Goal: Complete application form

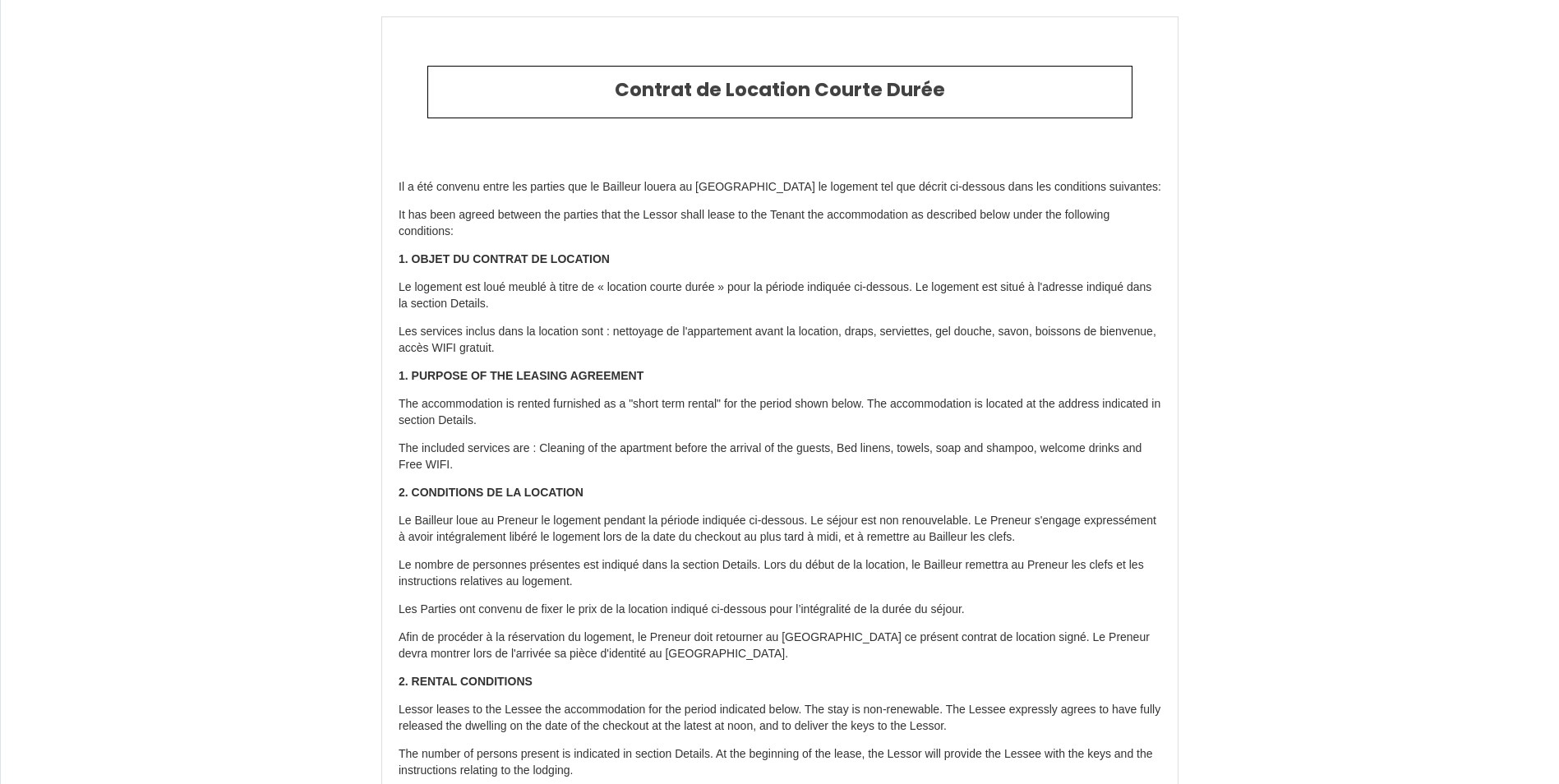
select select "GB"
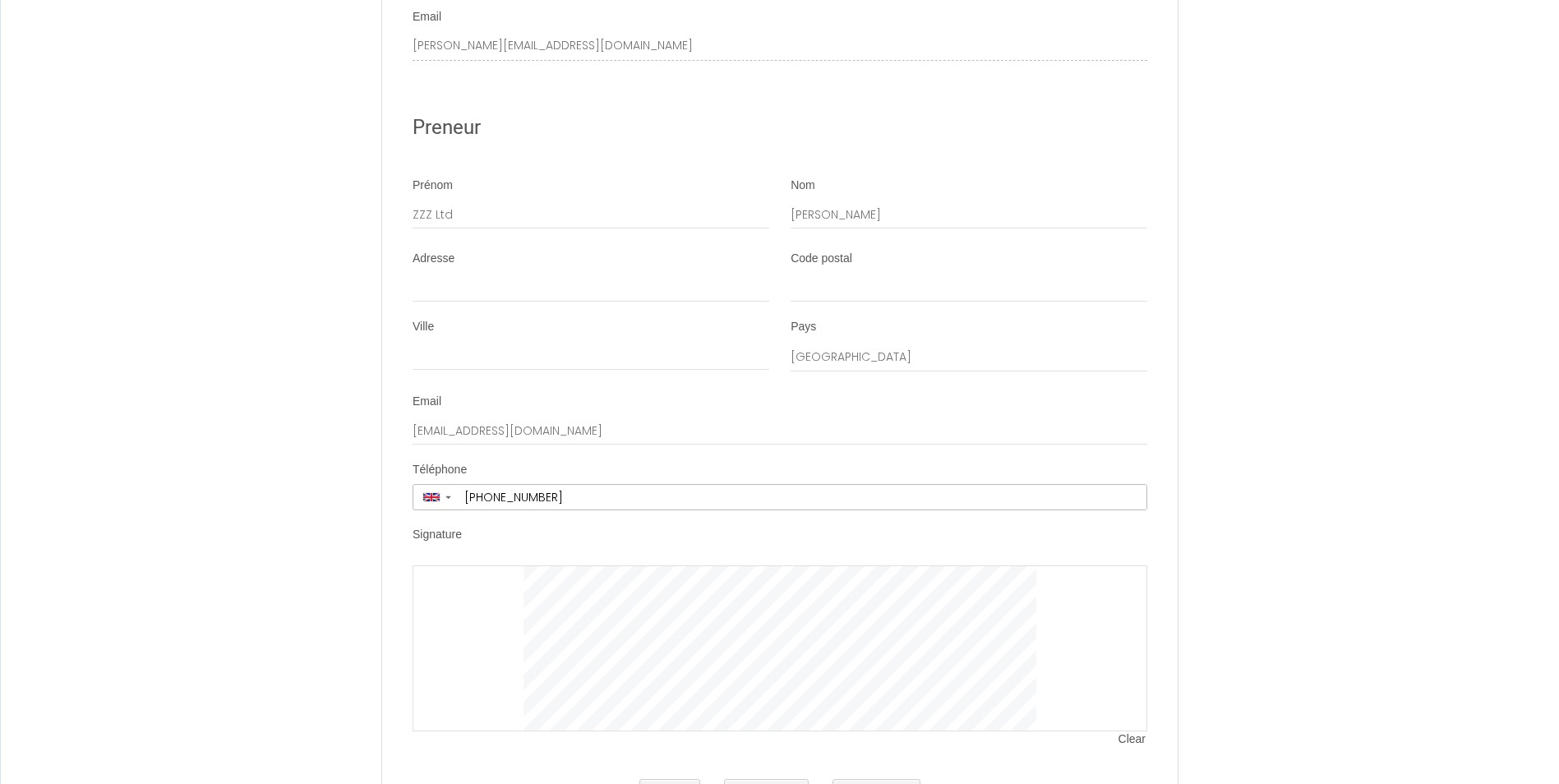
scroll to position [3705, 0]
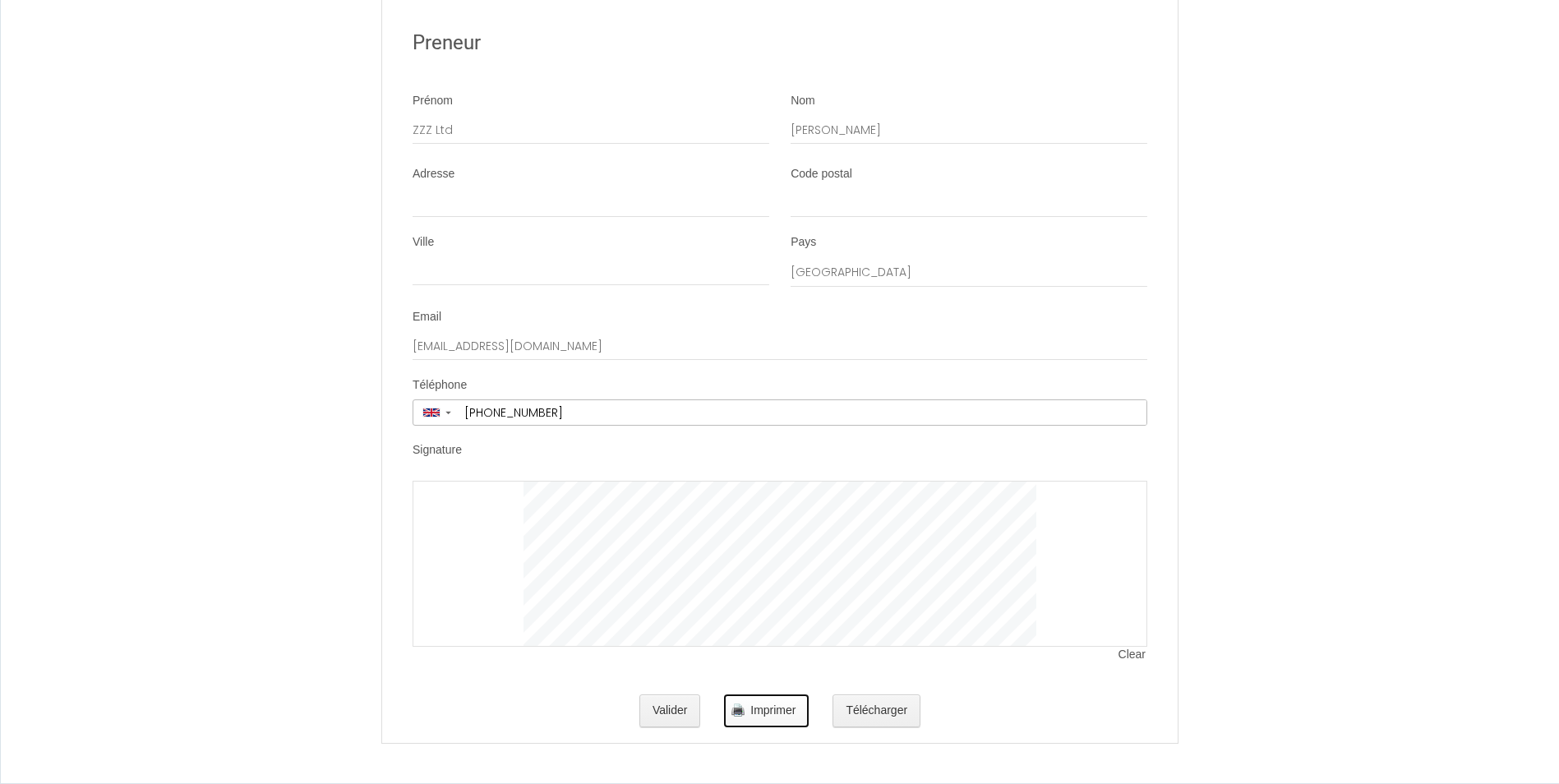
click at [787, 708] on span "Imprimer" at bounding box center [773, 710] width 45 height 13
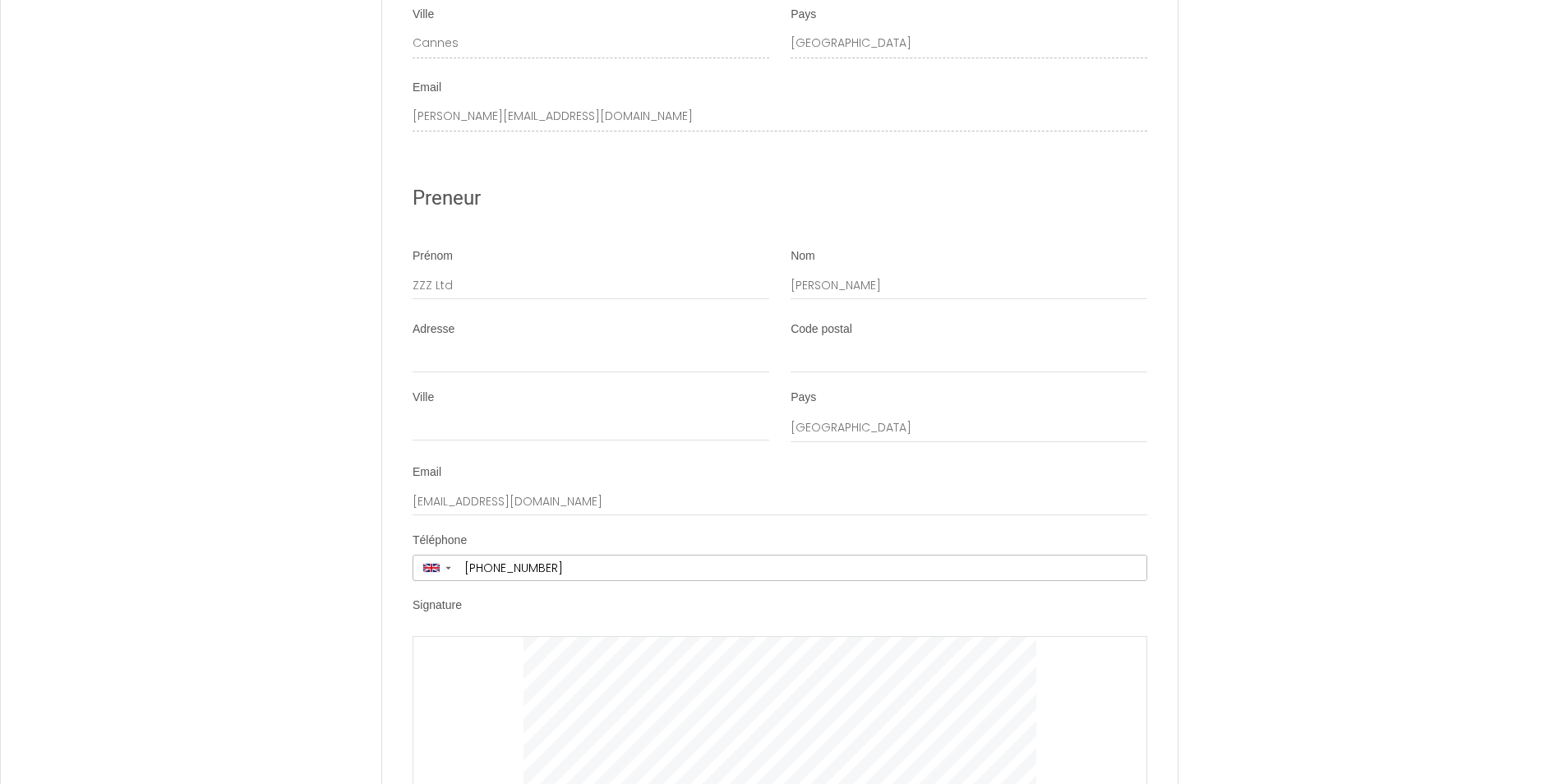
scroll to position [3698, 0]
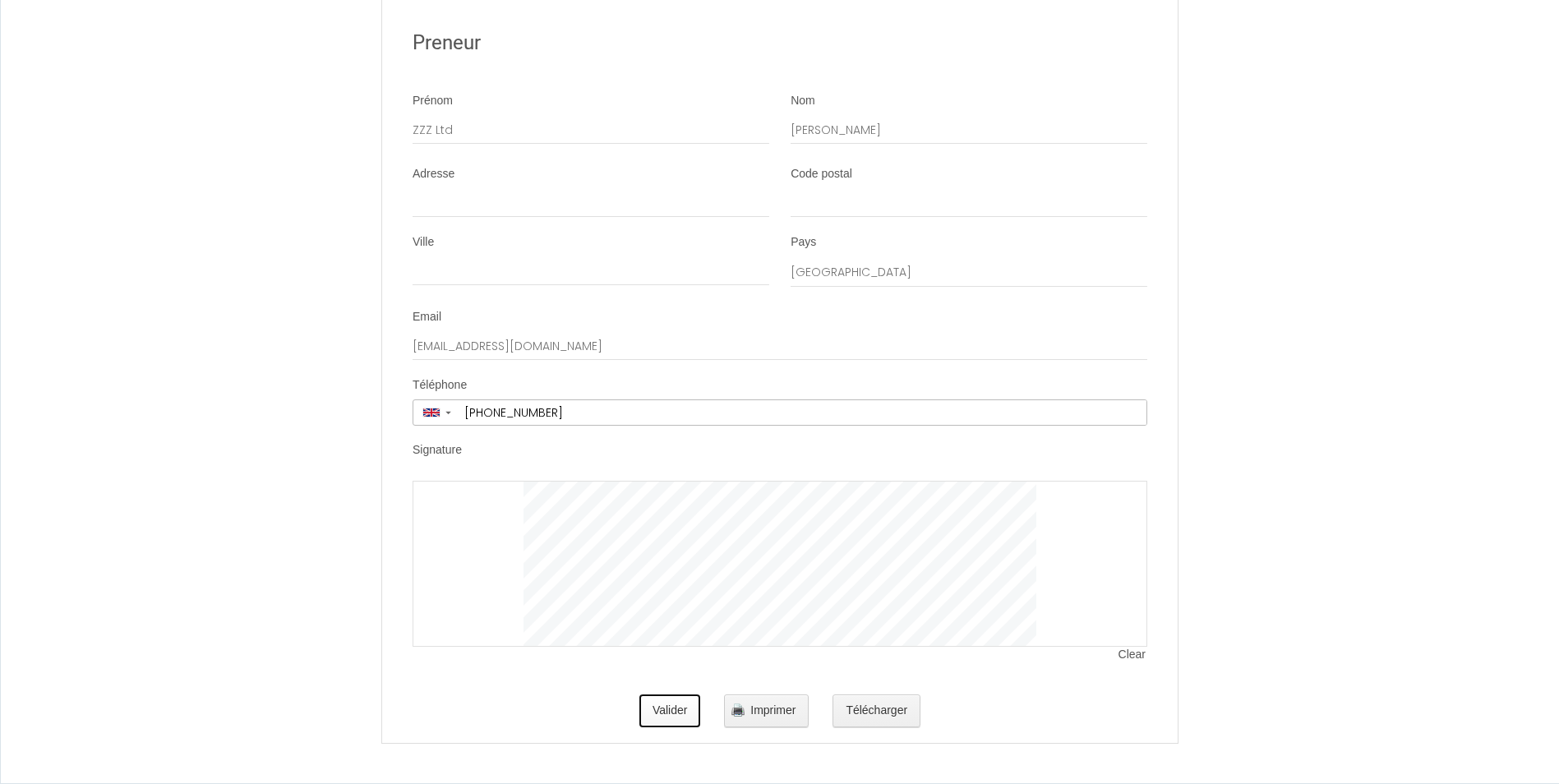
click at [672, 718] on button "Valider" at bounding box center [670, 710] width 62 height 33
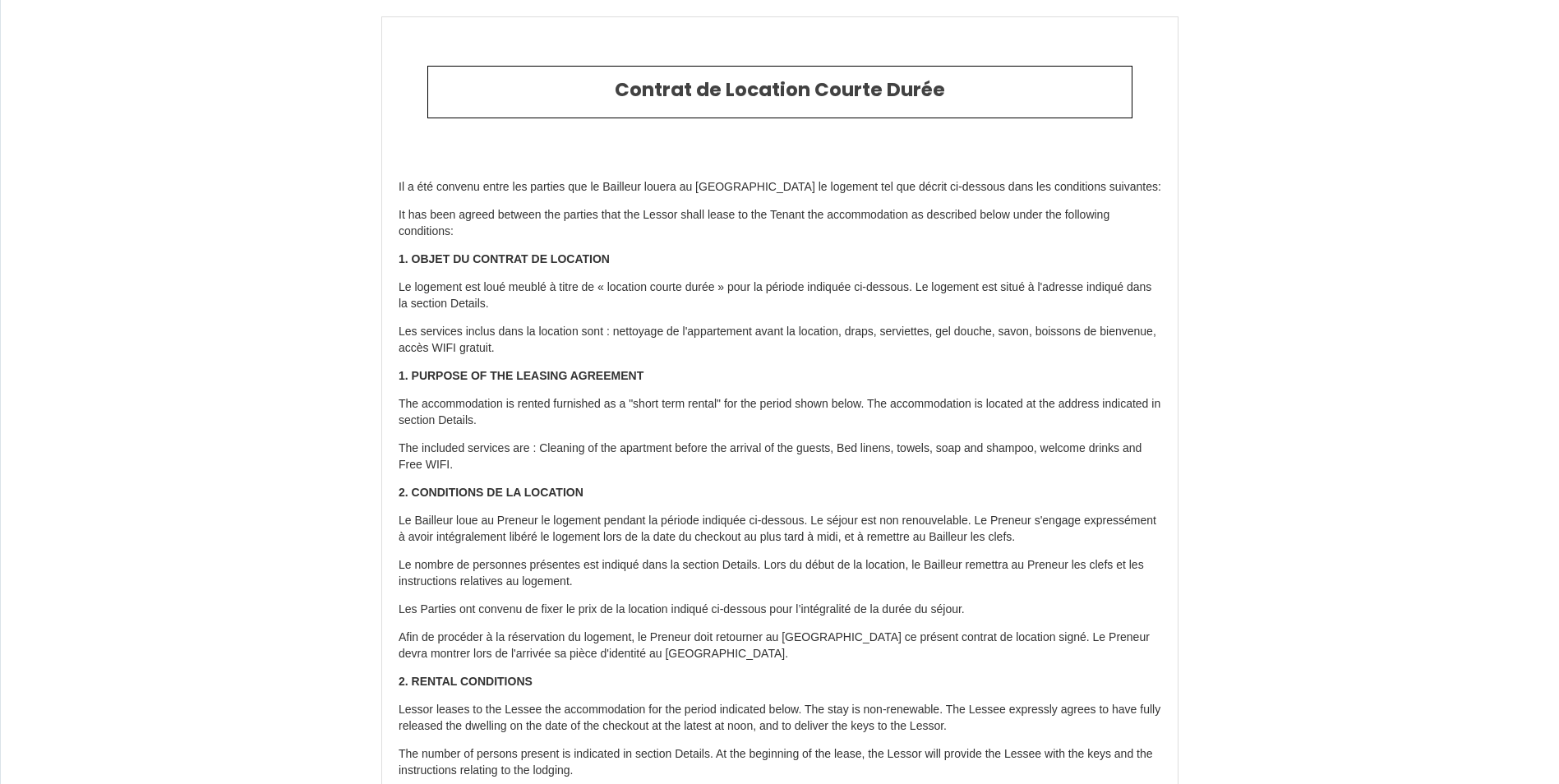
type input "2800"
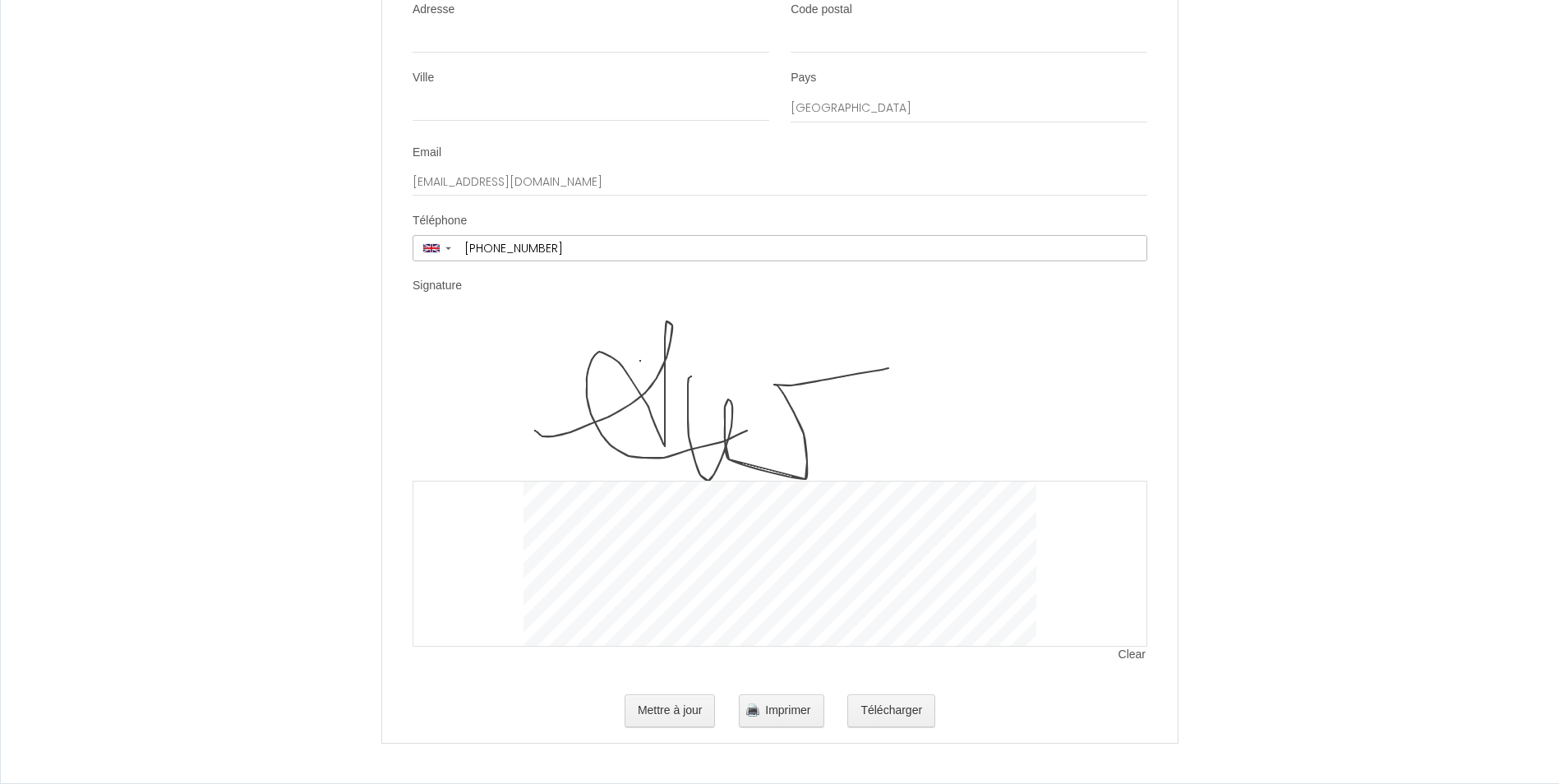
scroll to position [3870, 0]
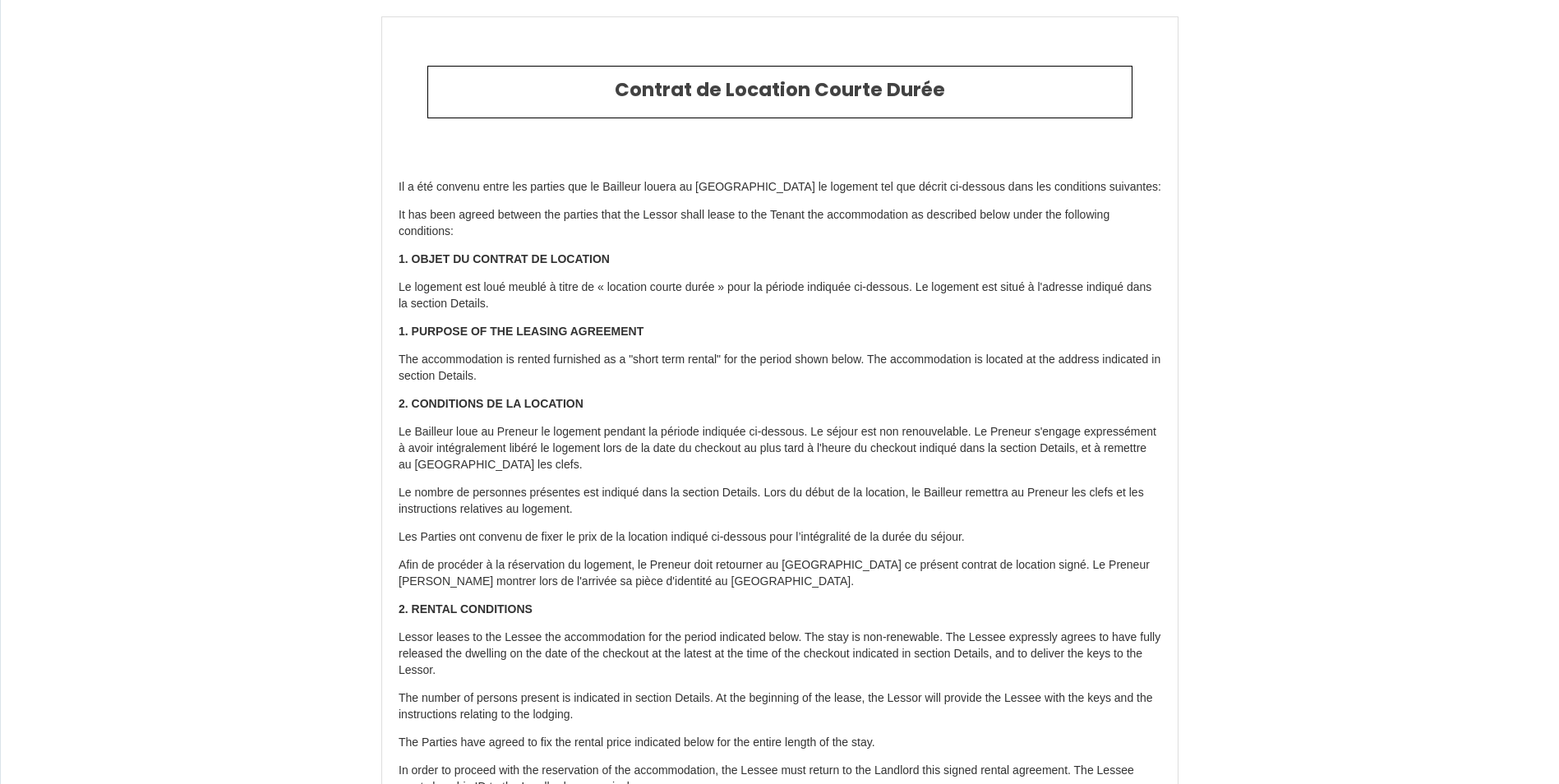
select select "GB"
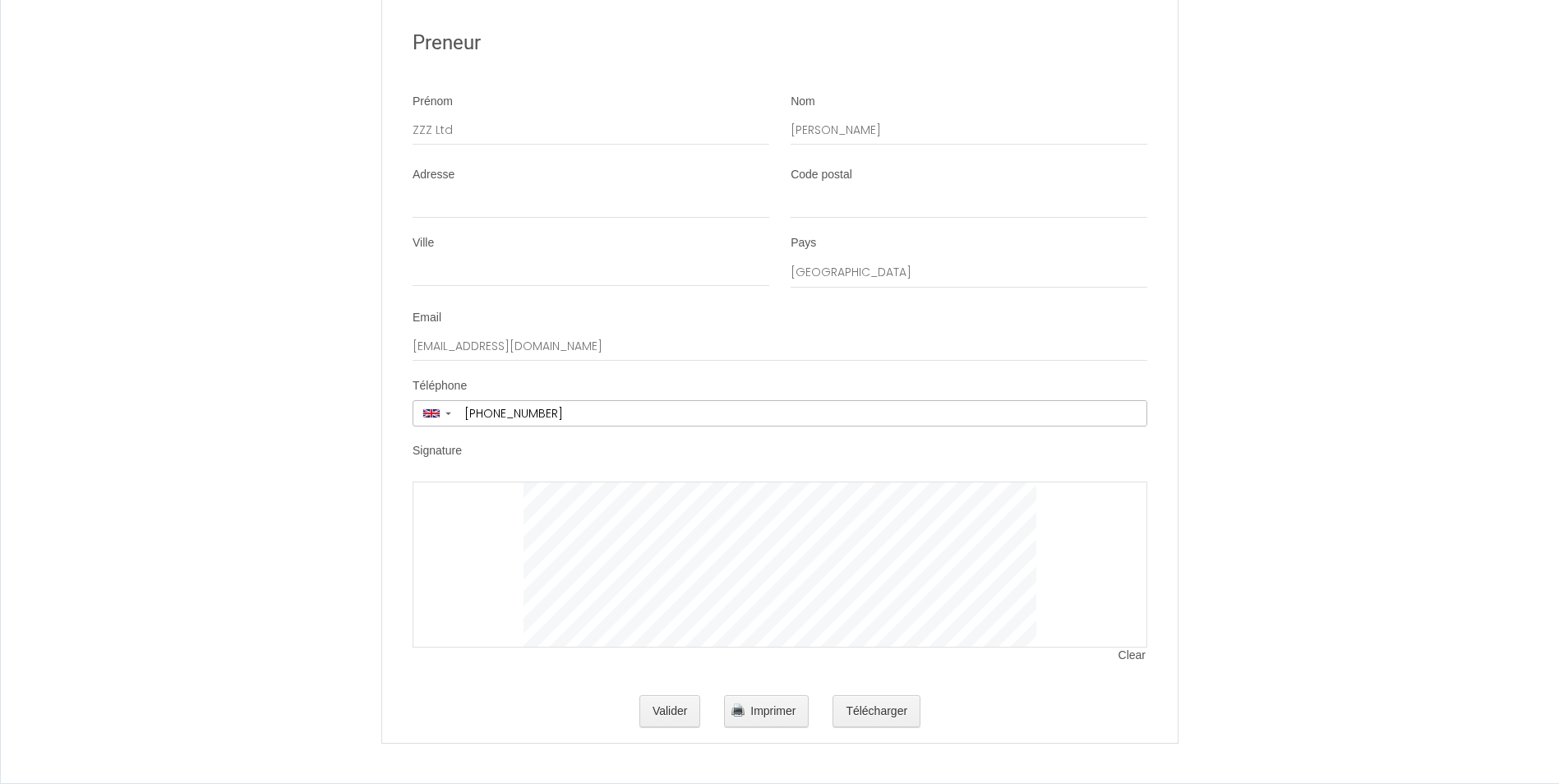
scroll to position [3593, 0]
click at [1115, 496] on div at bounding box center [780, 565] width 735 height 166
click at [688, 710] on button "Valider" at bounding box center [670, 711] width 62 height 33
click at [763, 705] on span "Imprimer" at bounding box center [773, 711] width 45 height 13
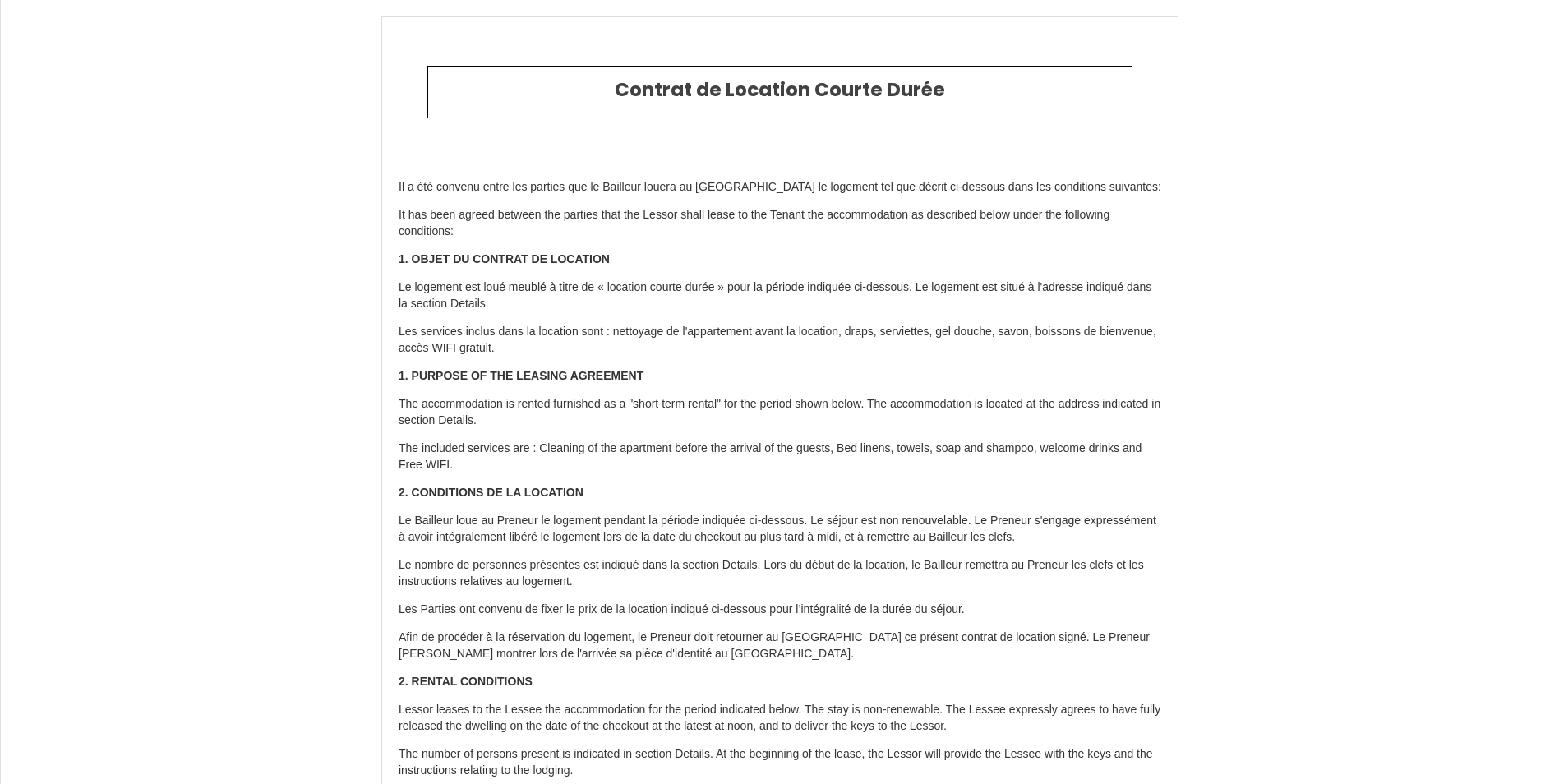
select select "GB"
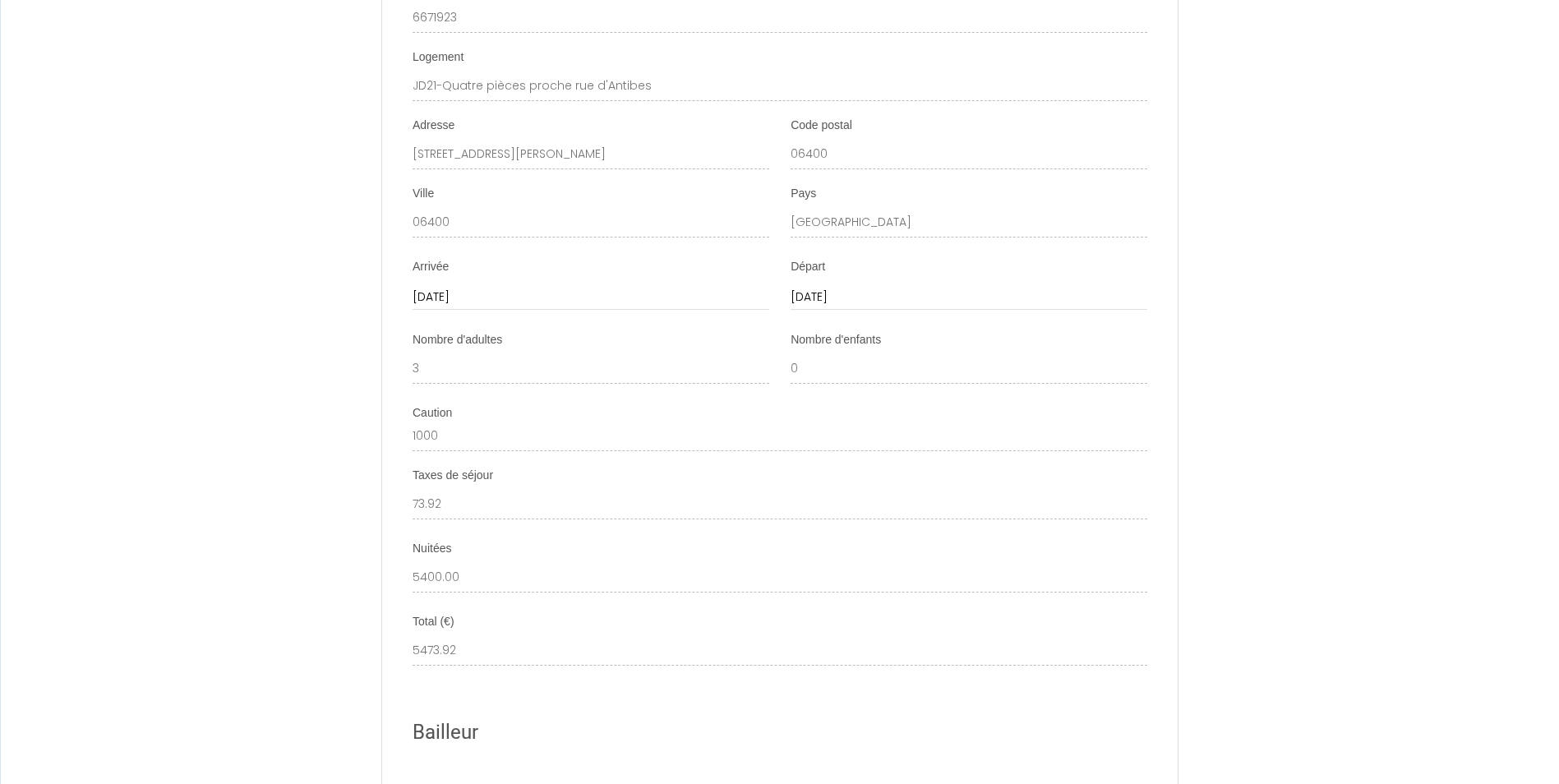
scroll to position [2629, 0]
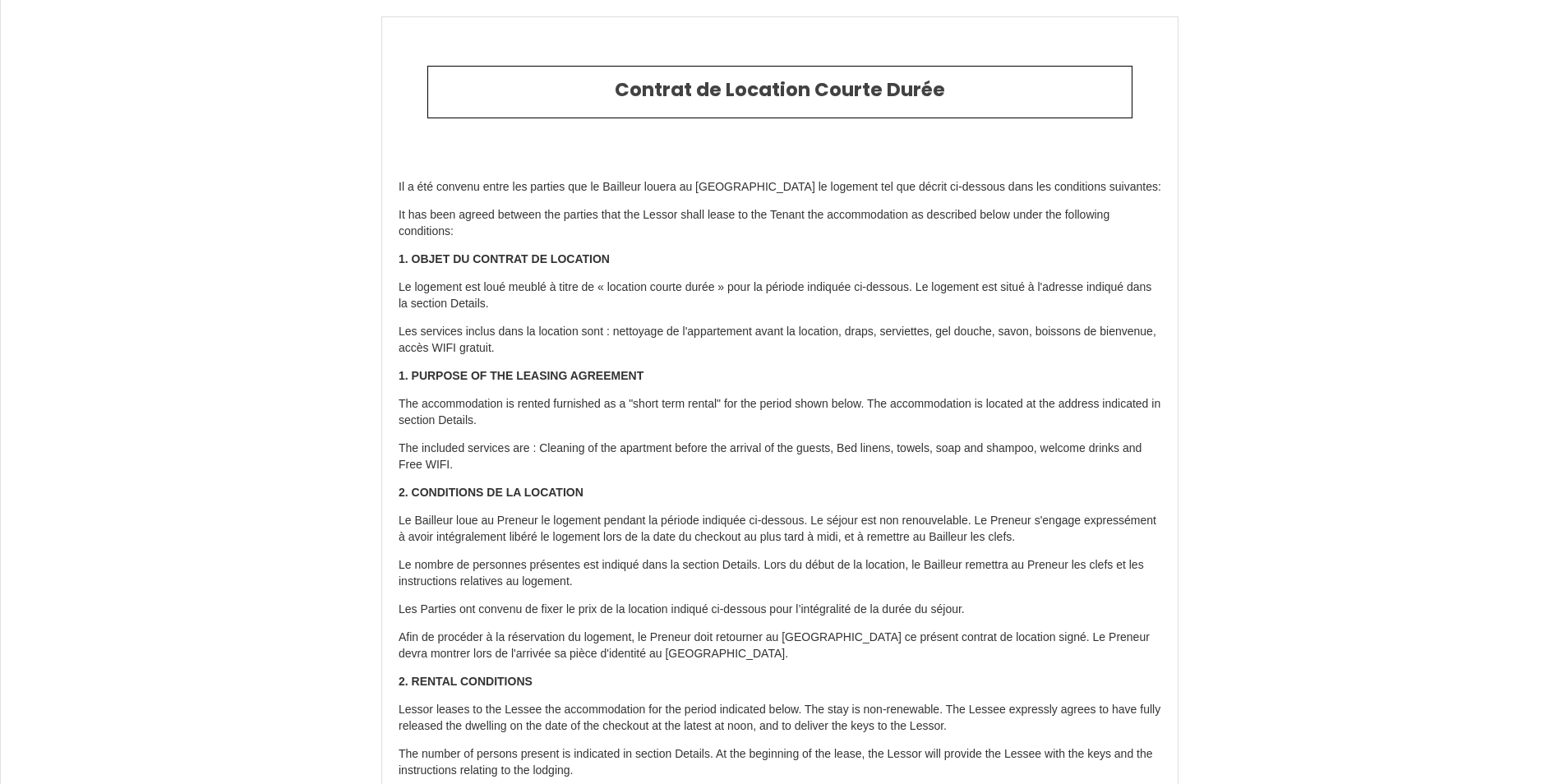
select select "GB"
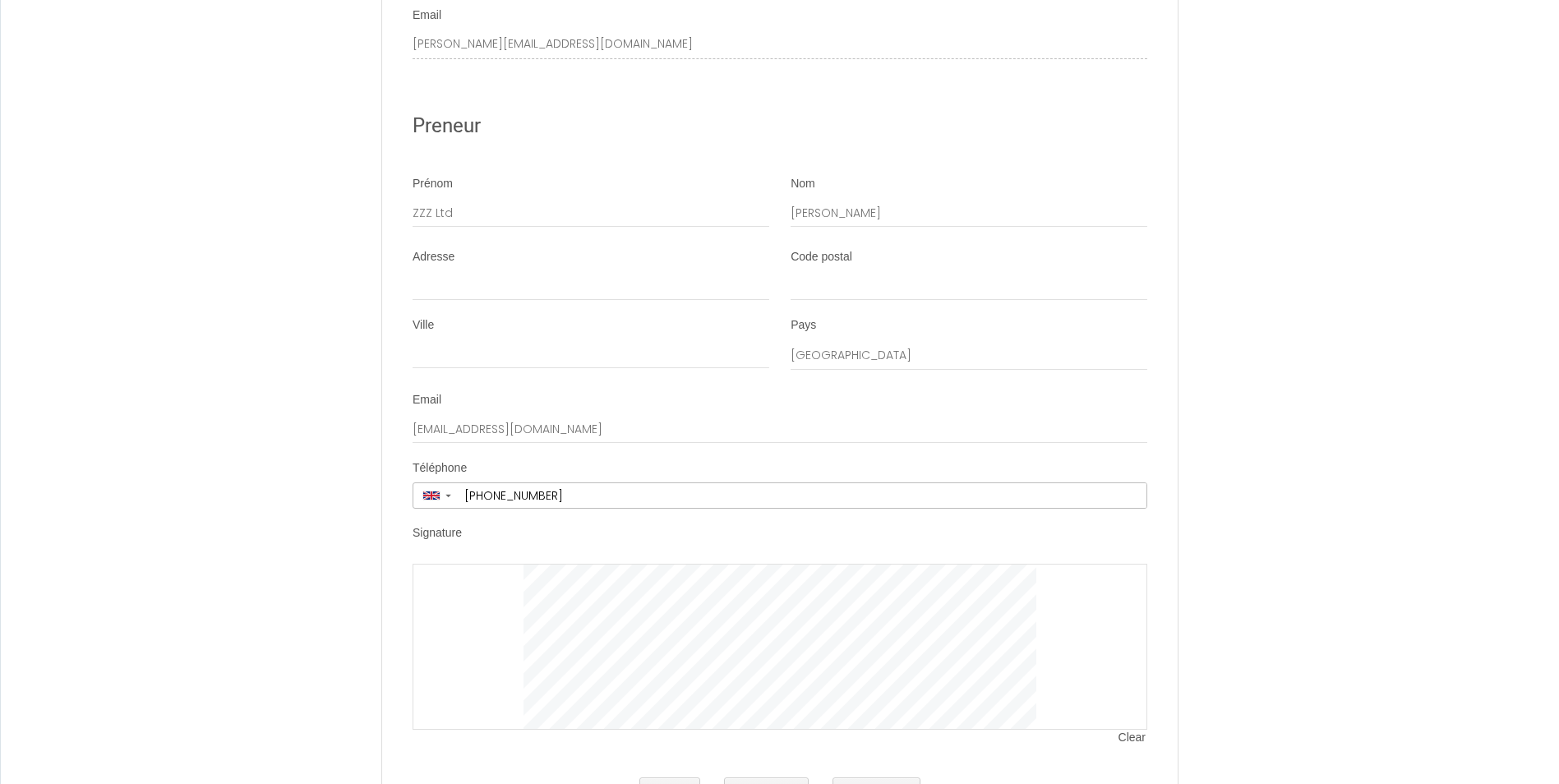
scroll to position [3705, 0]
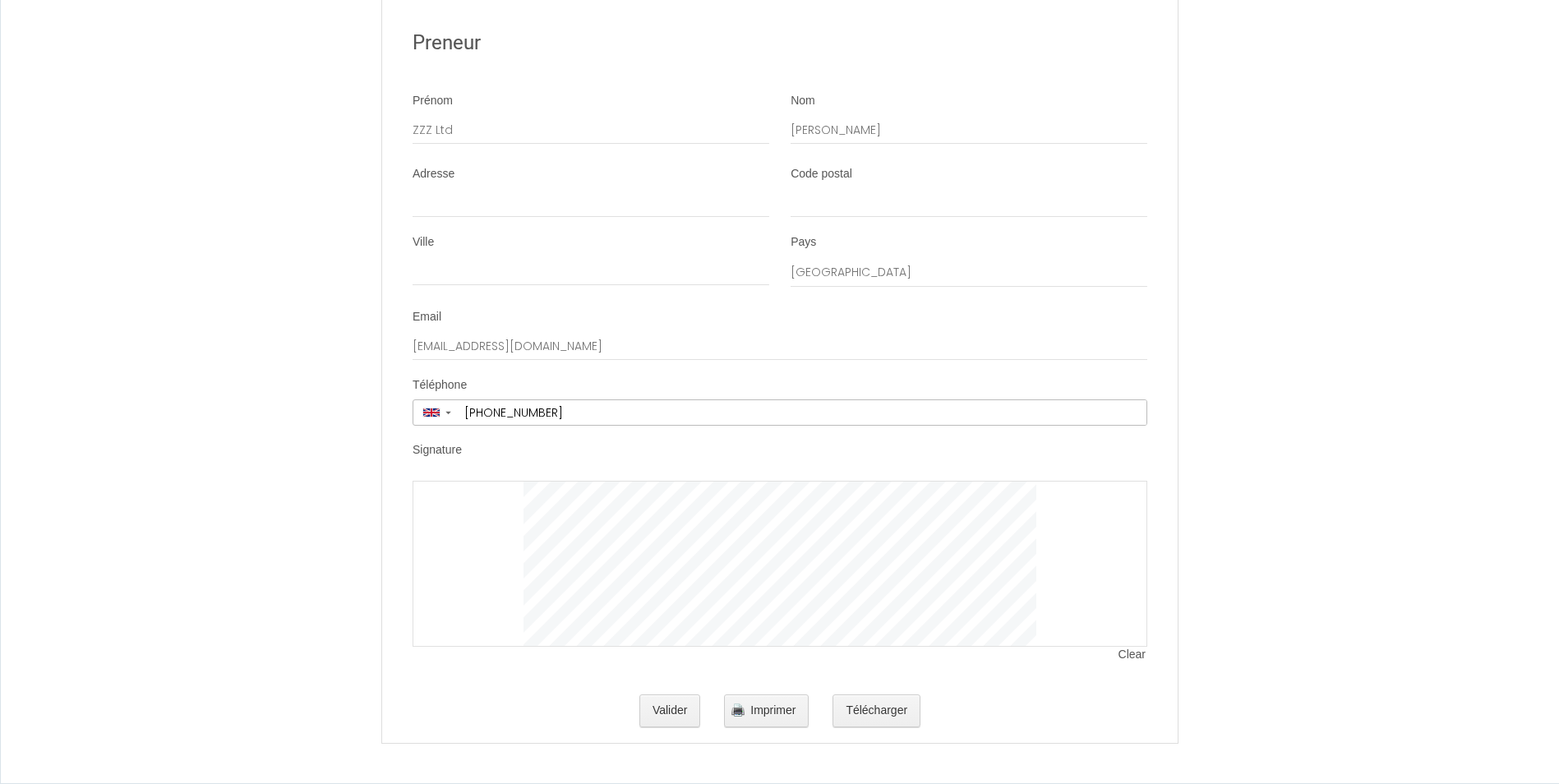
drag, startPoint x: 513, startPoint y: 589, endPoint x: 611, endPoint y: 470, distance: 154.2
click at [611, 470] on li "Signature Clear" at bounding box center [780, 561] width 794 height 237
click at [669, 717] on button "Valider" at bounding box center [670, 710] width 62 height 33
click at [780, 711] on span "Imprimer" at bounding box center [773, 710] width 45 height 13
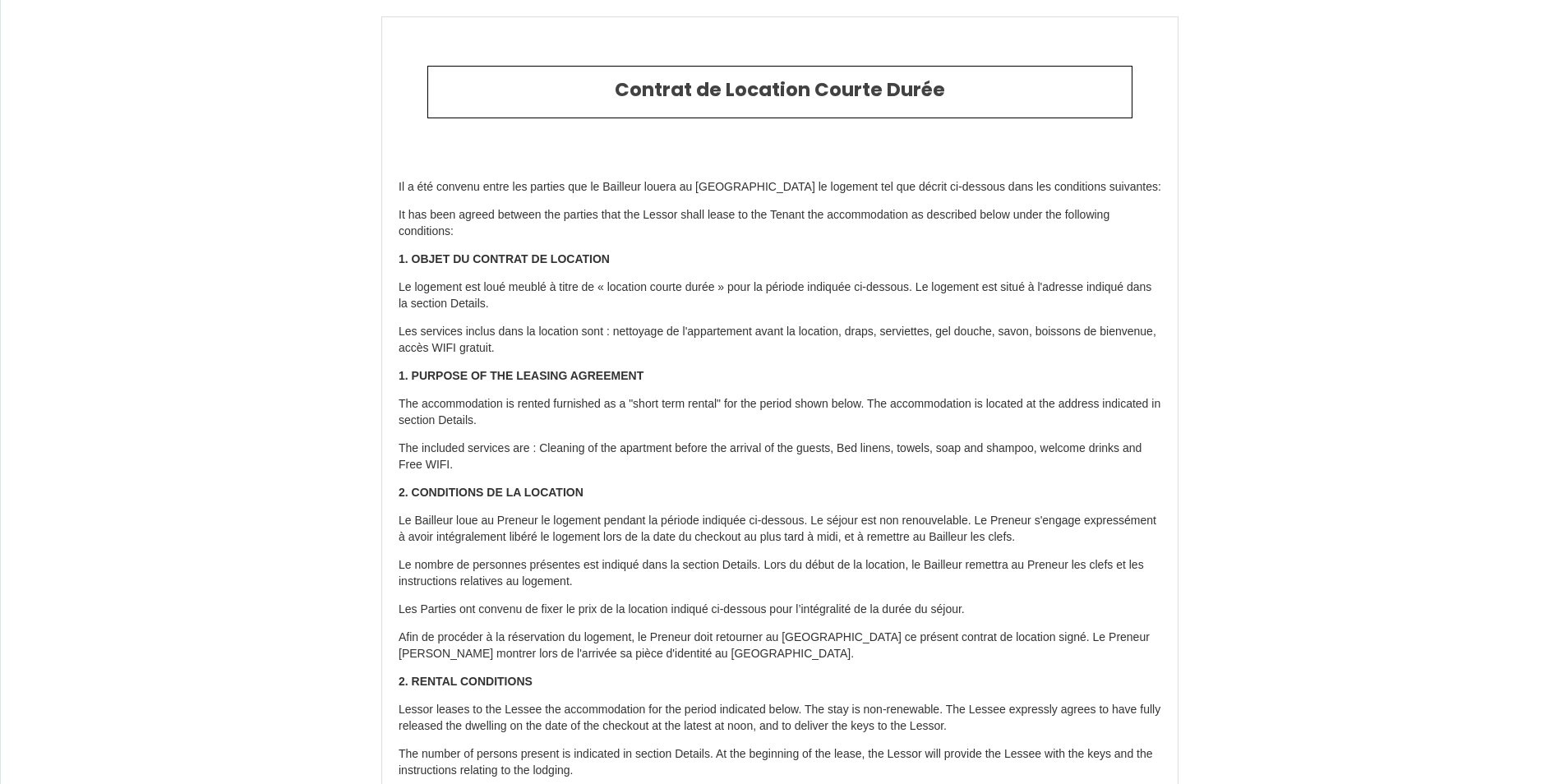
select select "GB"
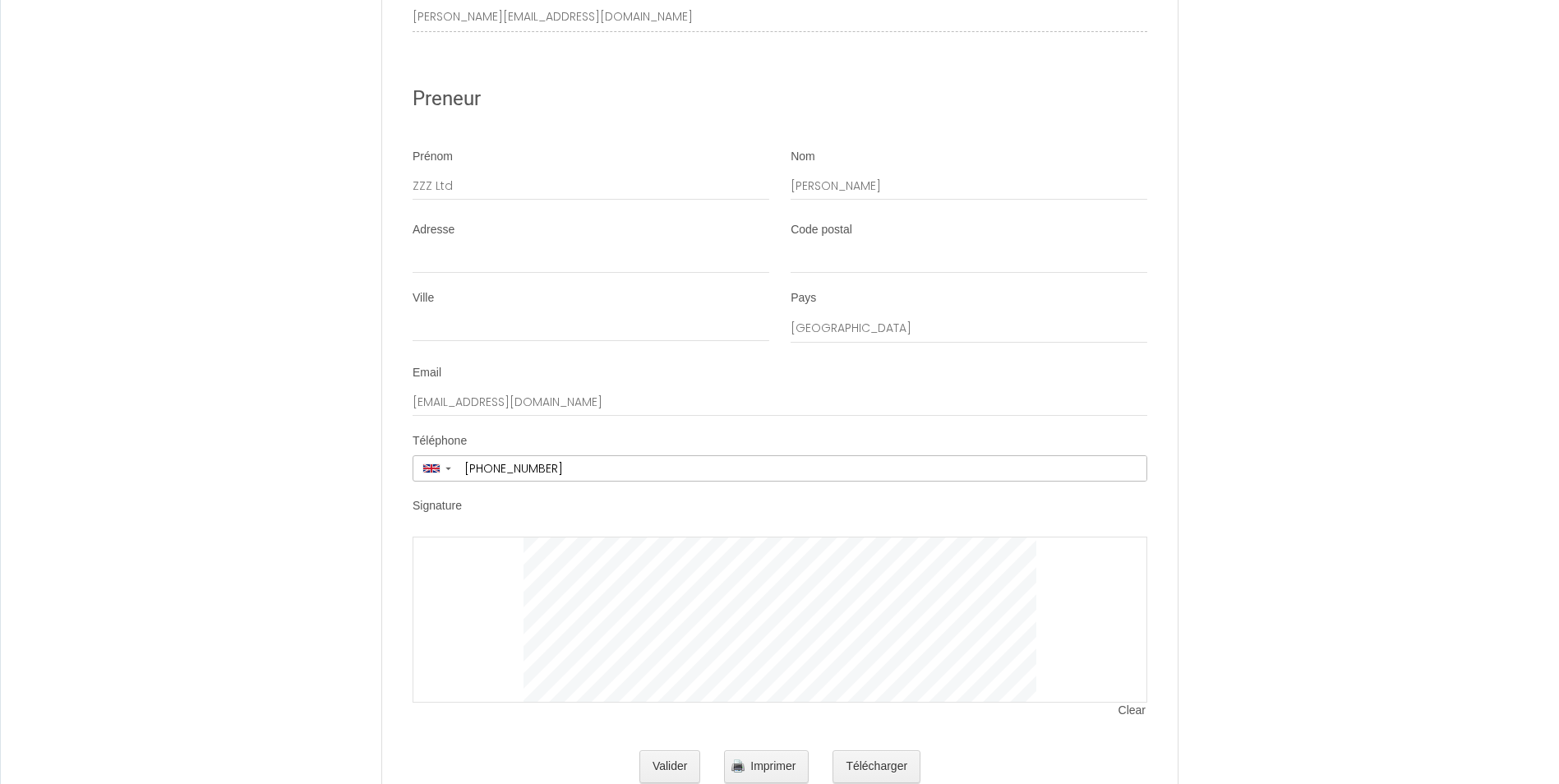
scroll to position [3705, 0]
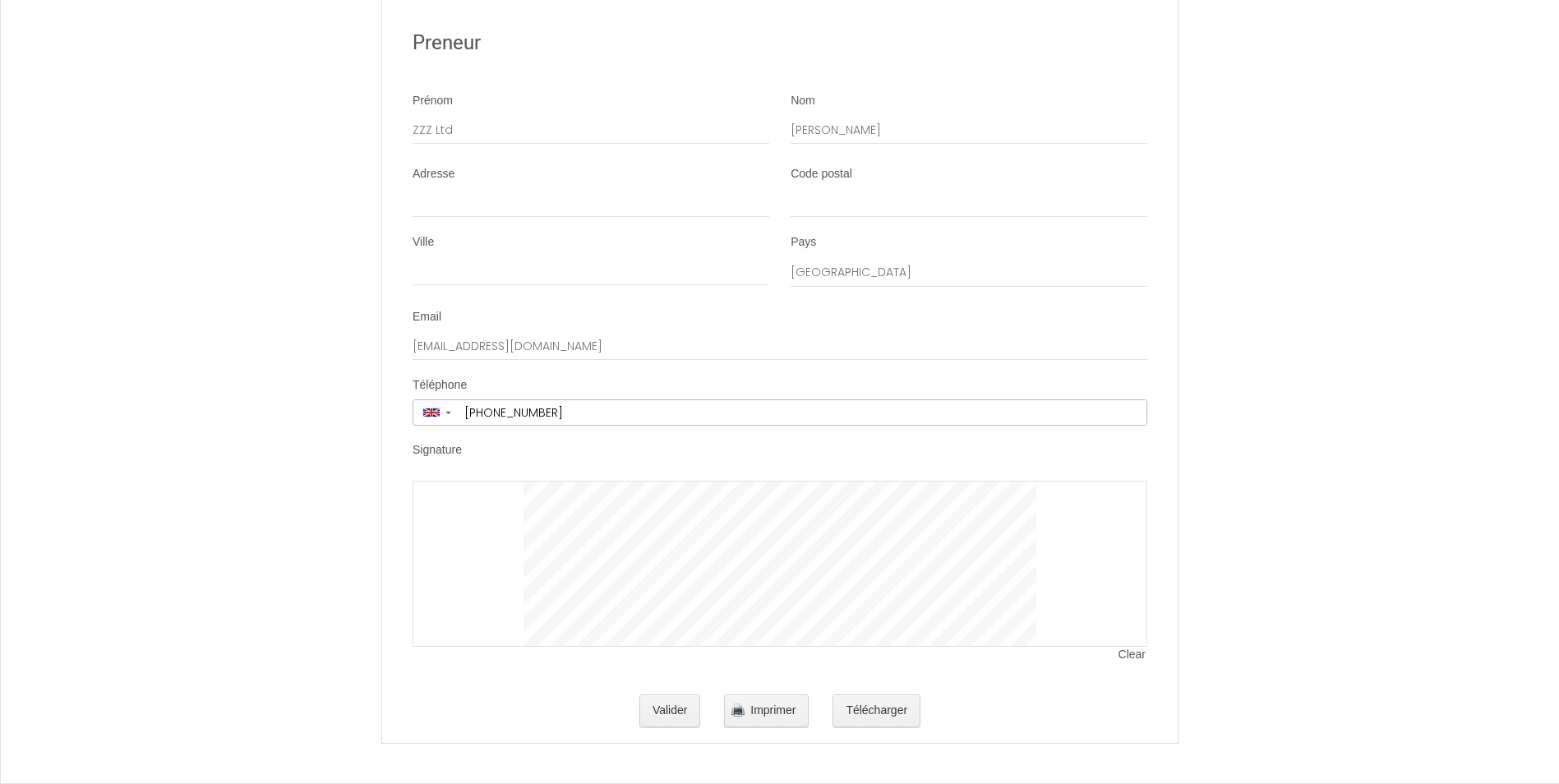
click at [544, 600] on div at bounding box center [780, 564] width 735 height 166
click at [546, 581] on div at bounding box center [780, 564] width 735 height 166
click at [676, 714] on button "Valider" at bounding box center [670, 710] width 62 height 33
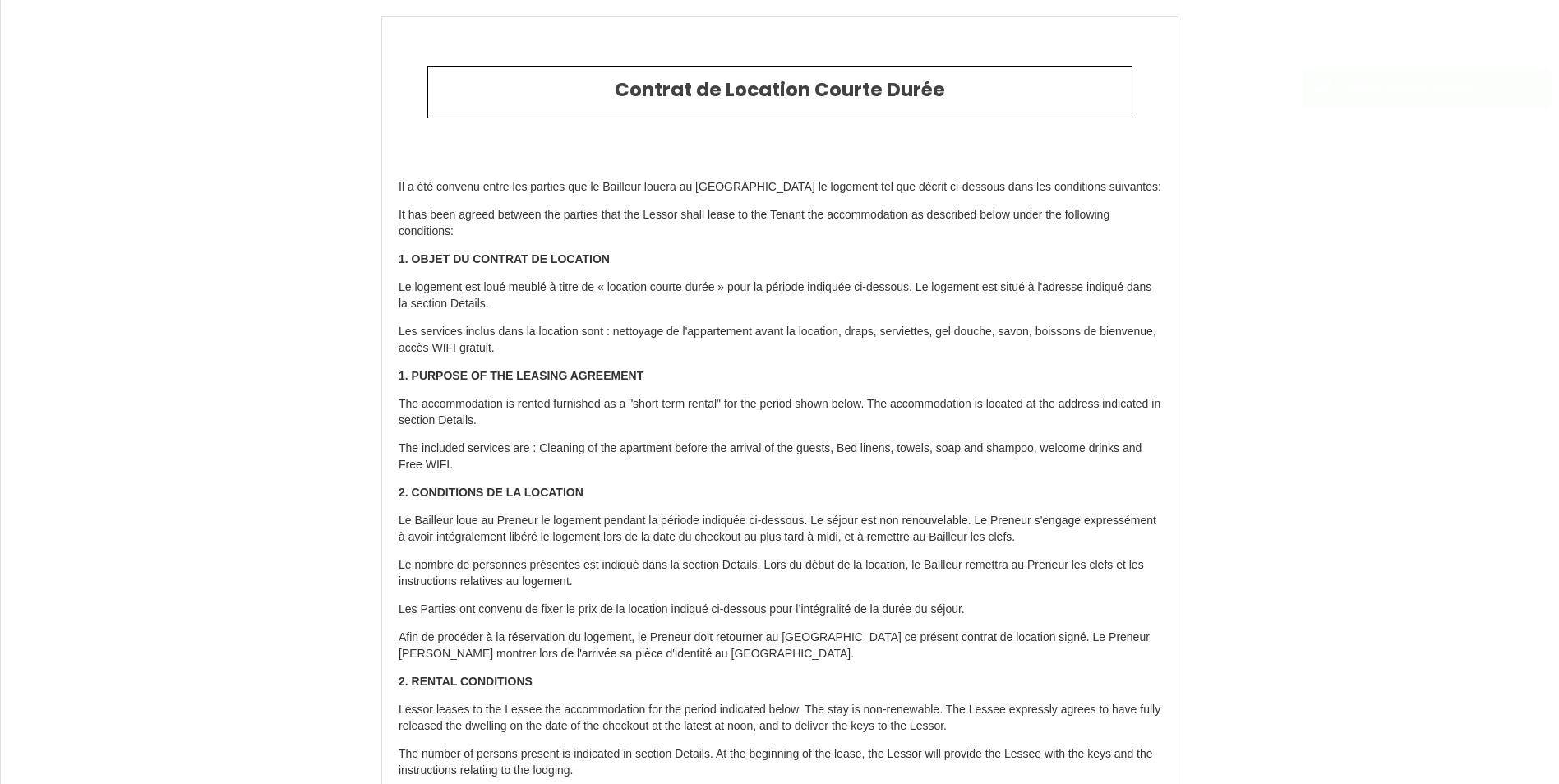
type input "3200"
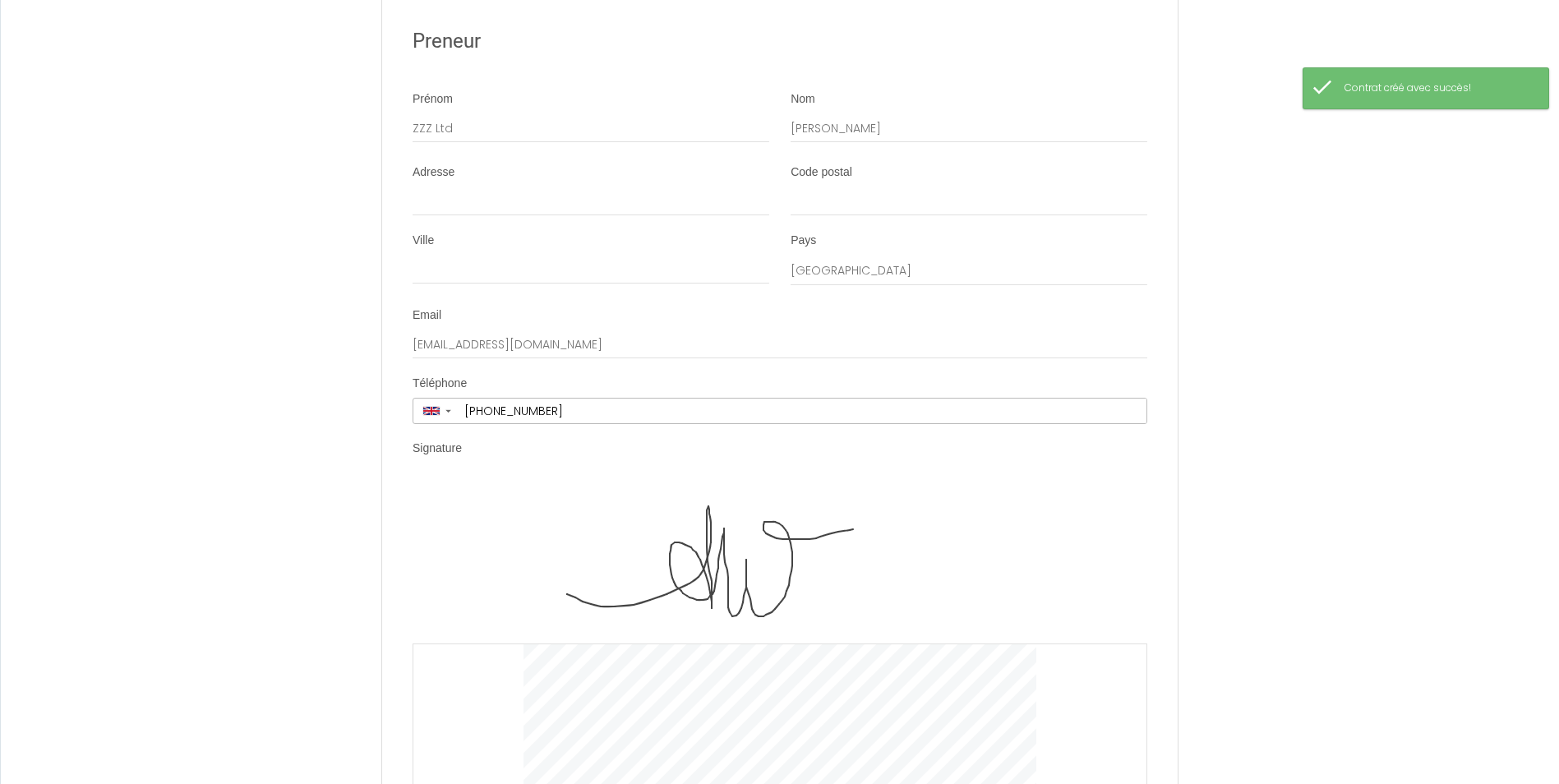
scroll to position [3870, 0]
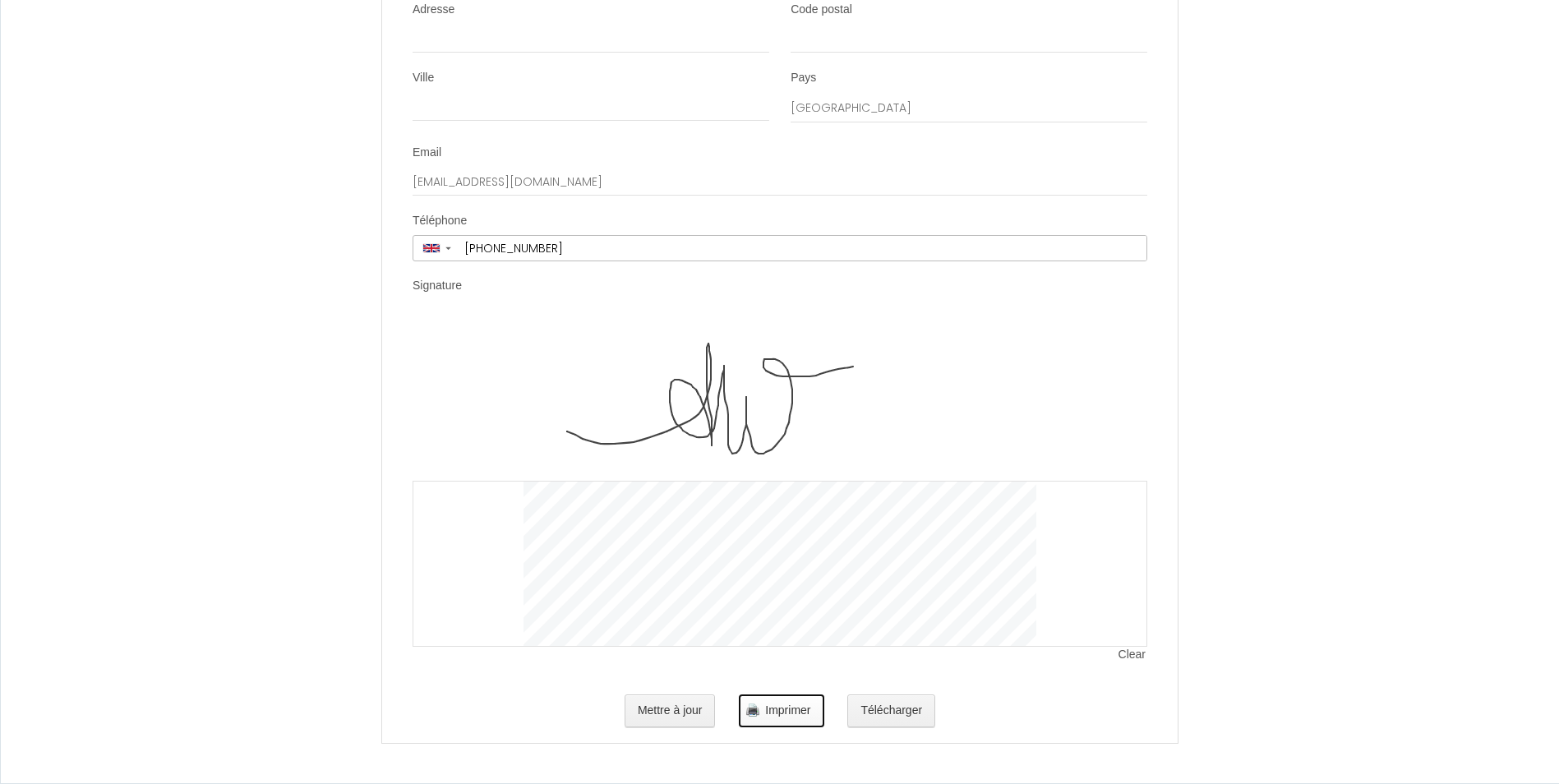
click at [780, 711] on span "Imprimer" at bounding box center [788, 710] width 45 height 13
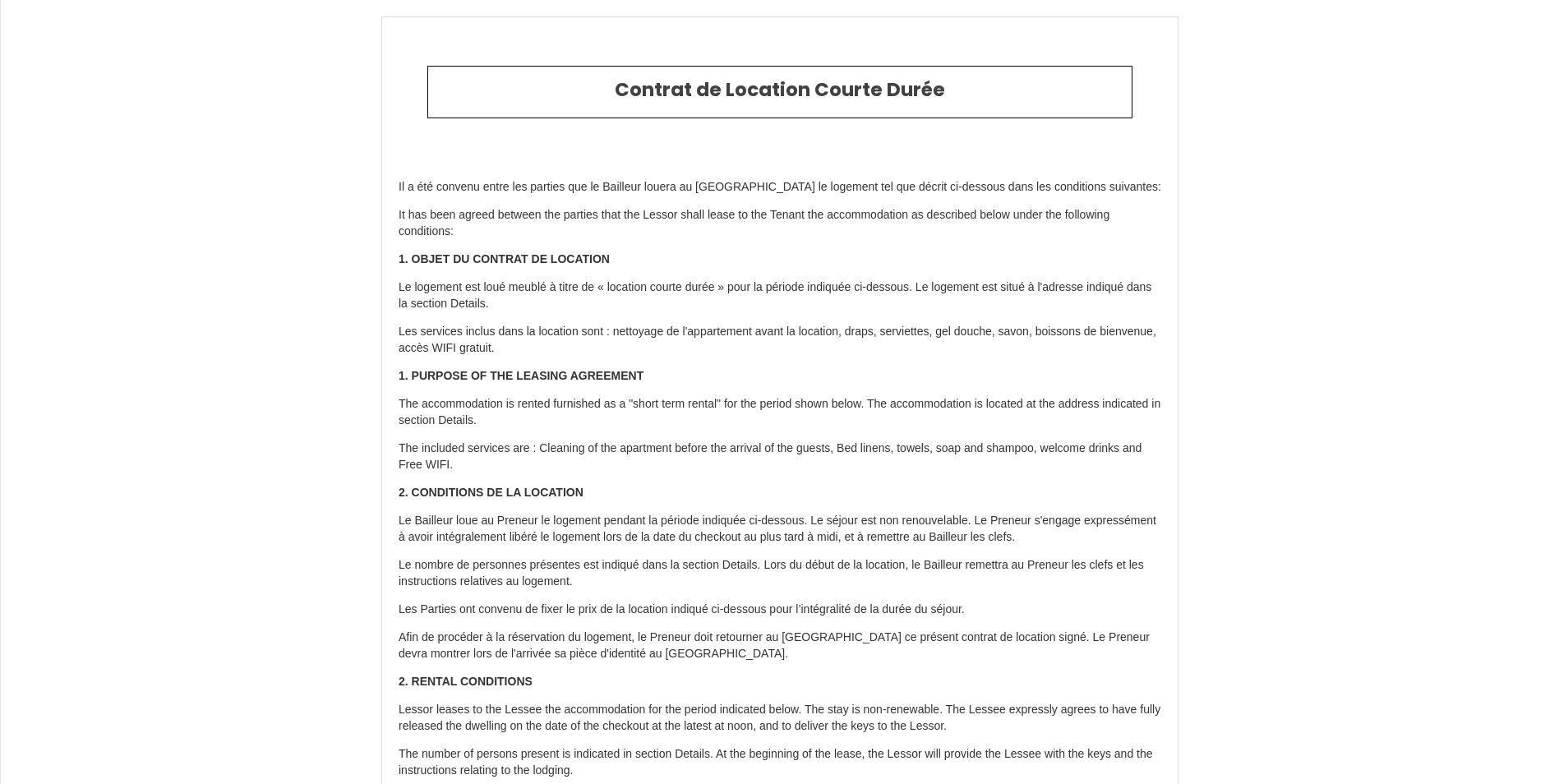
select select "GB"
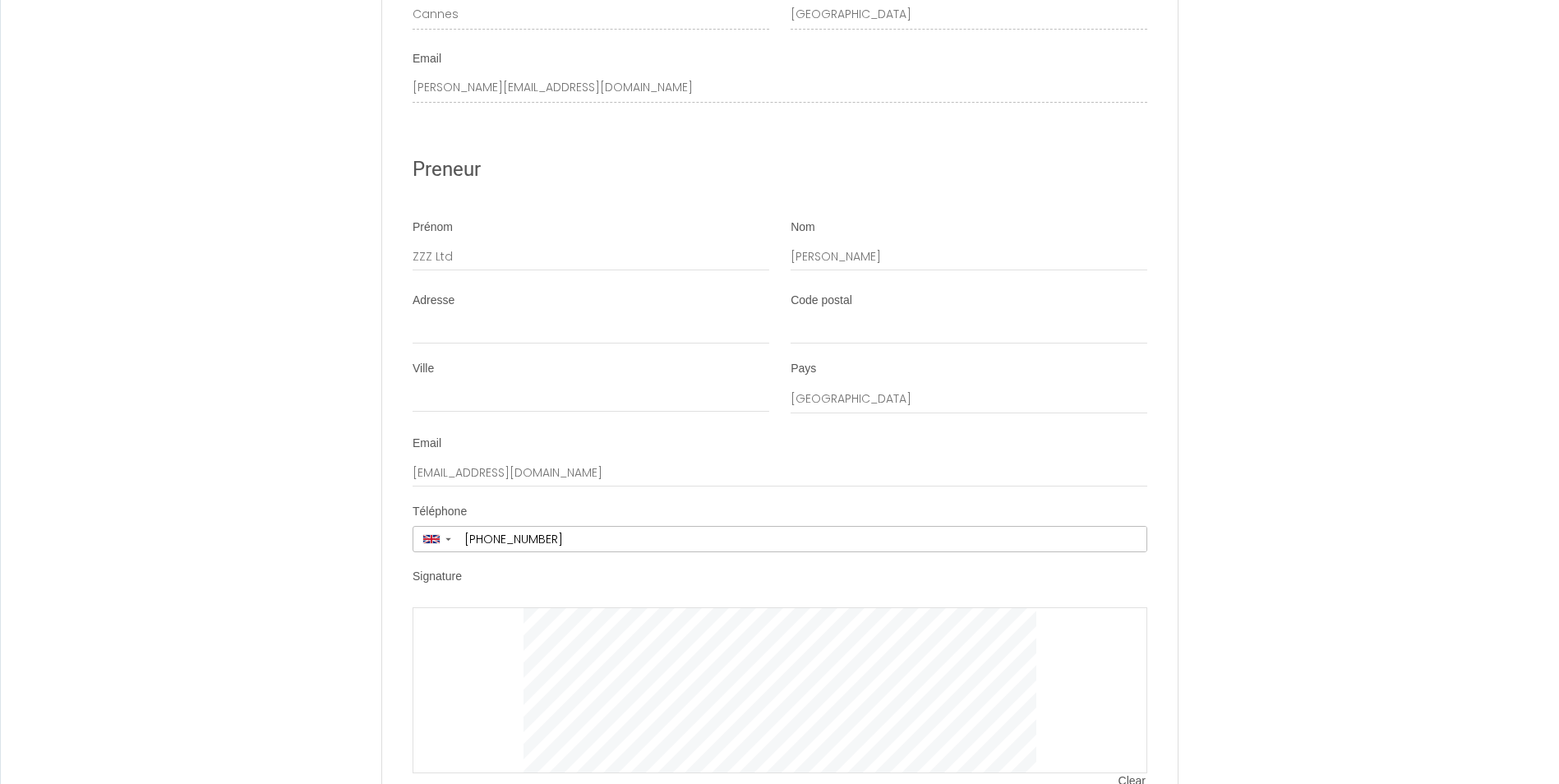
scroll to position [3705, 0]
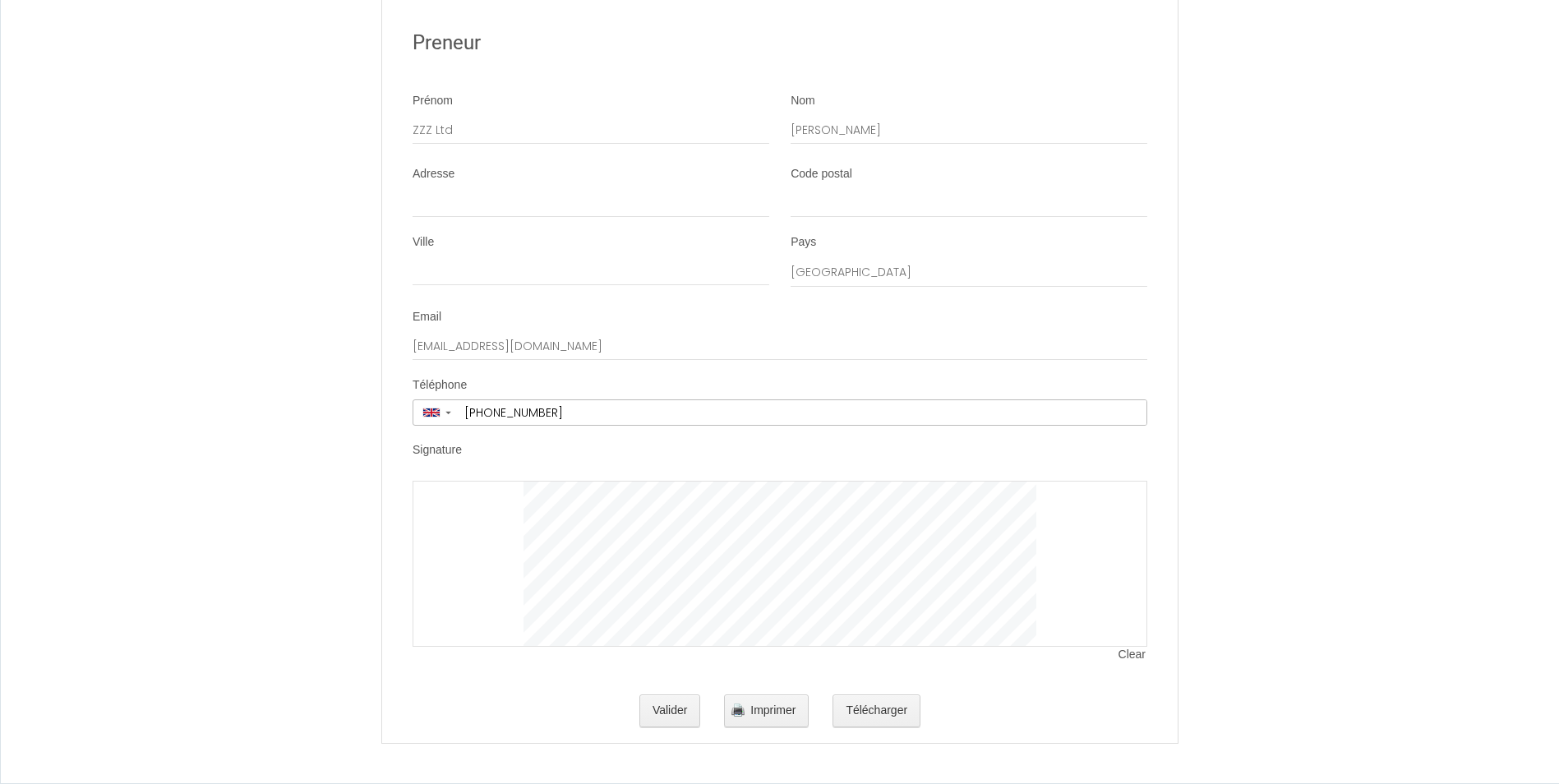
drag, startPoint x: 471, startPoint y: 595, endPoint x: 588, endPoint y: 471, distance: 170.5
click at [588, 471] on li "Signature Clear" at bounding box center [780, 561] width 794 height 237
click at [684, 718] on button "Valider" at bounding box center [670, 710] width 62 height 33
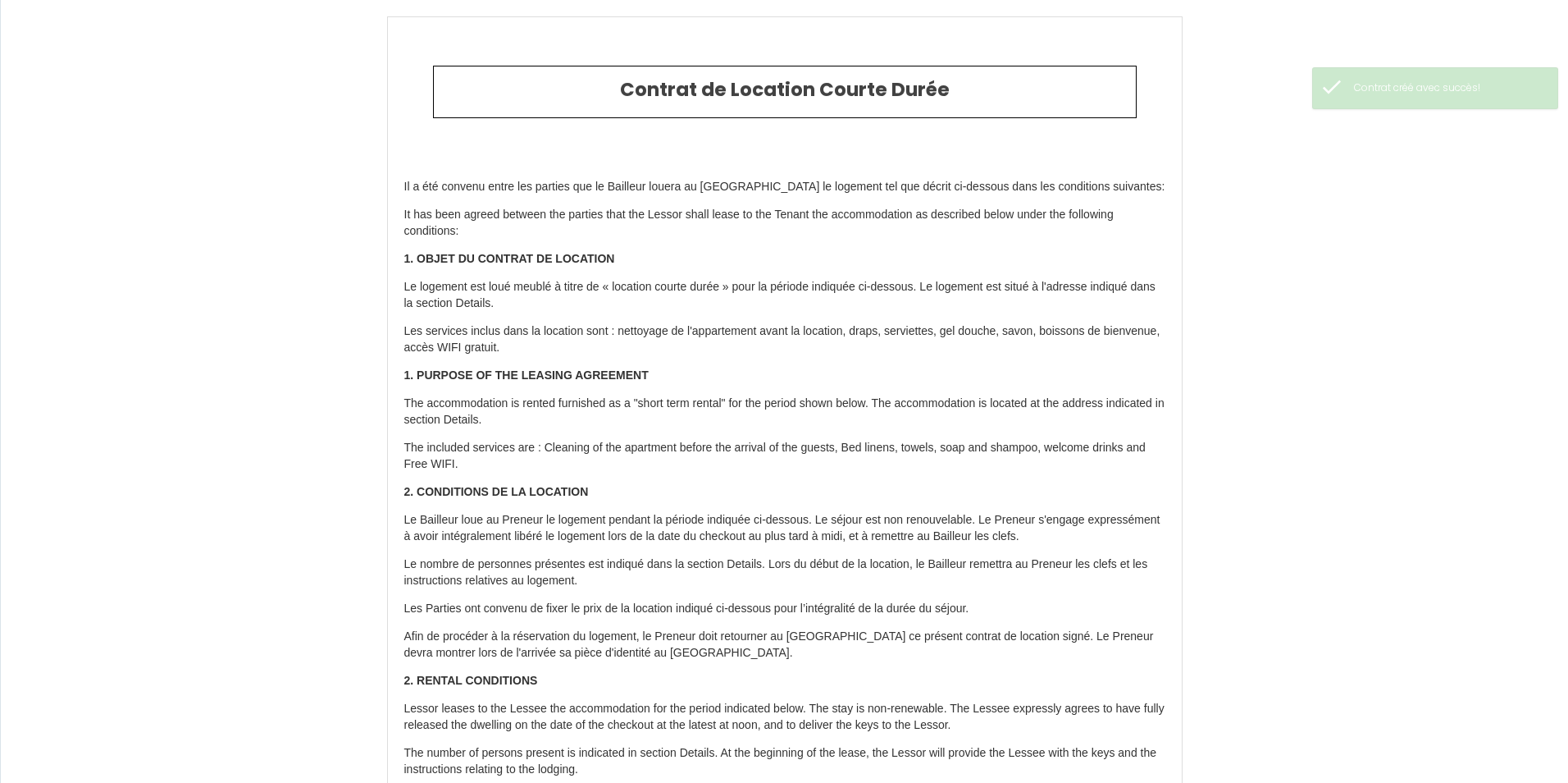
type input "3500"
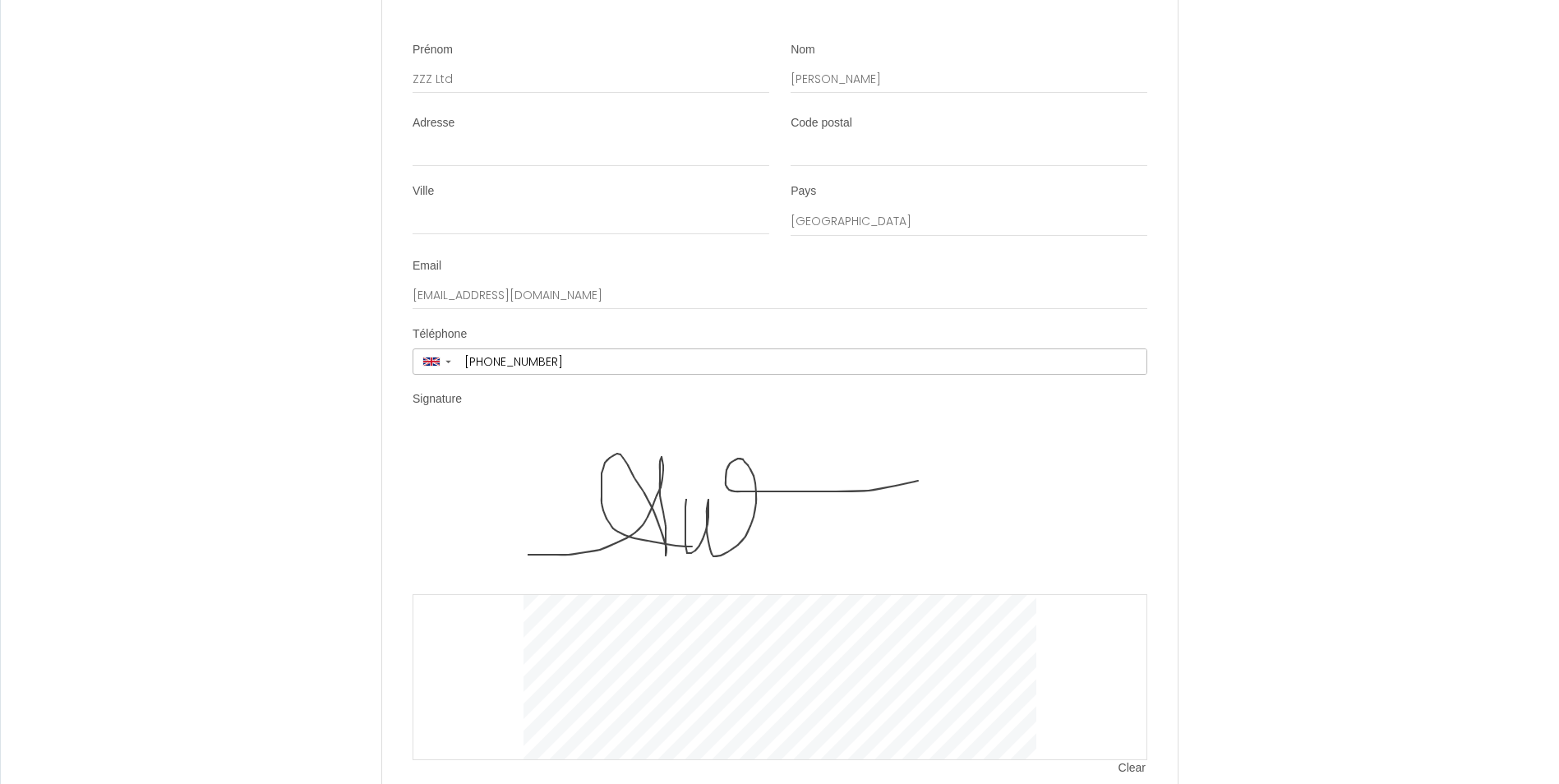
scroll to position [3870, 0]
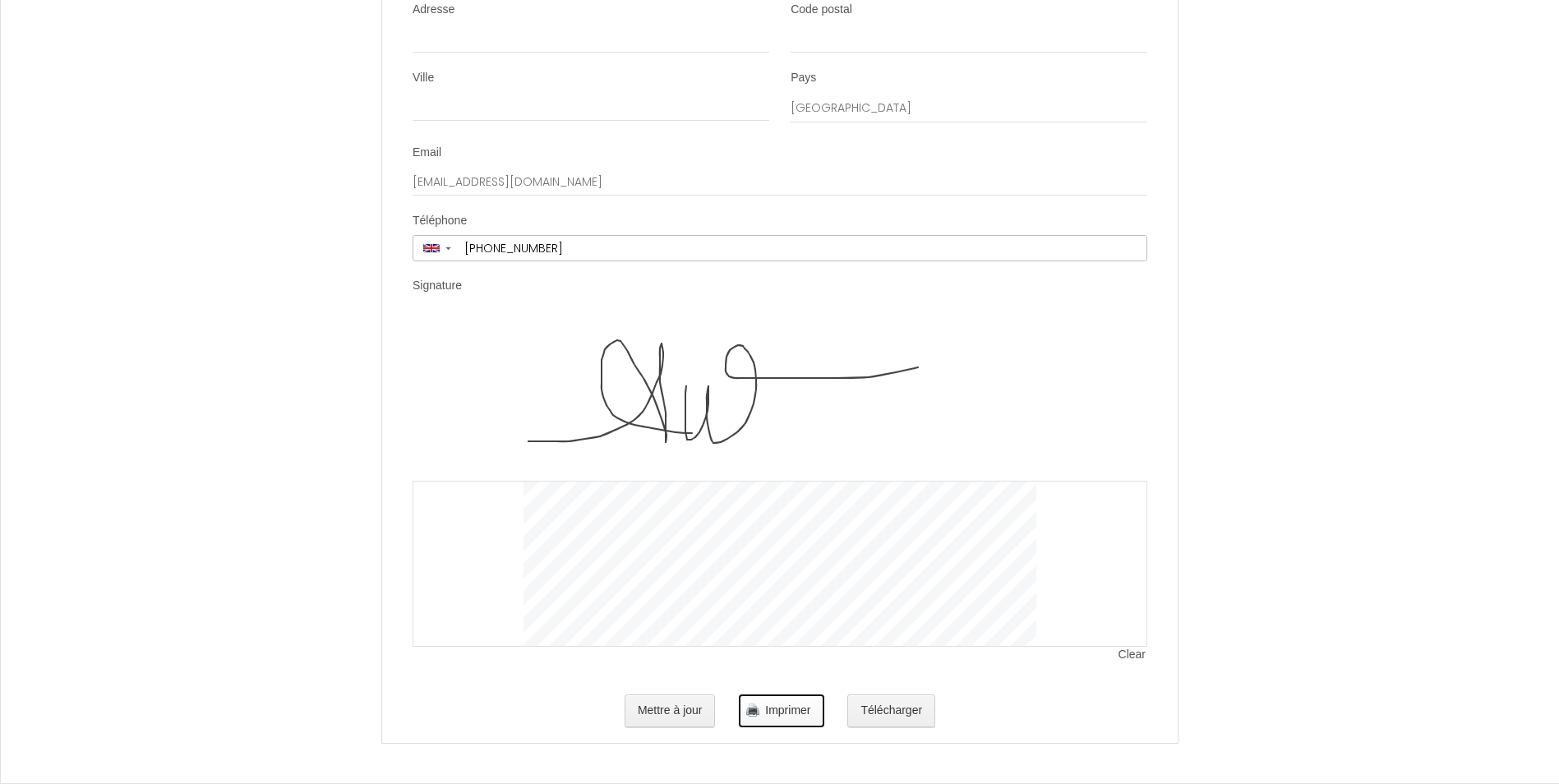
click at [780, 718] on button "Imprimer" at bounding box center [781, 710] width 85 height 33
